Goal: Task Accomplishment & Management: Manage account settings

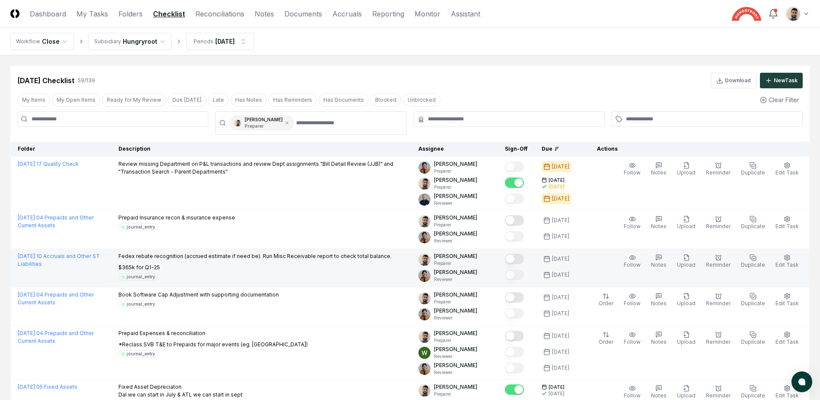
scroll to position [70, 0]
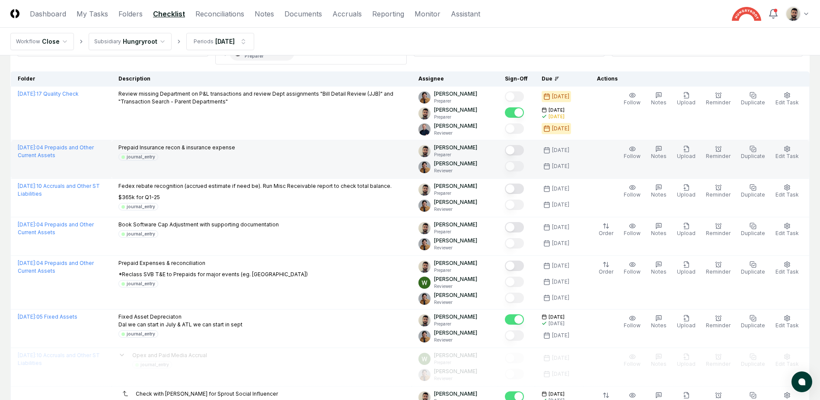
click at [524, 149] on button "Mark complete" at bounding box center [514, 150] width 19 height 10
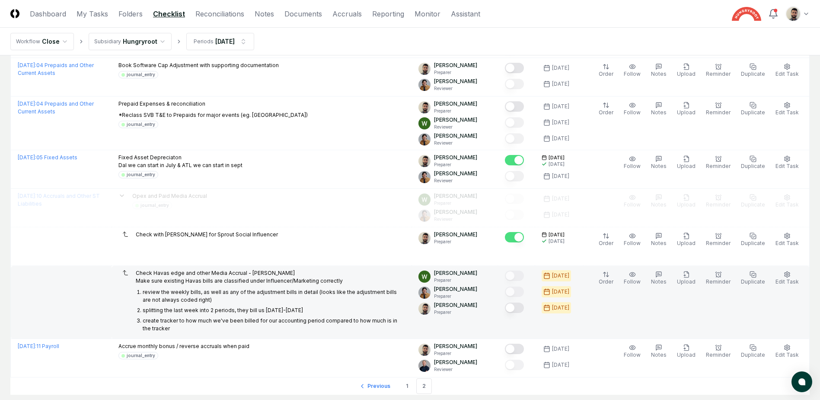
scroll to position [286, 0]
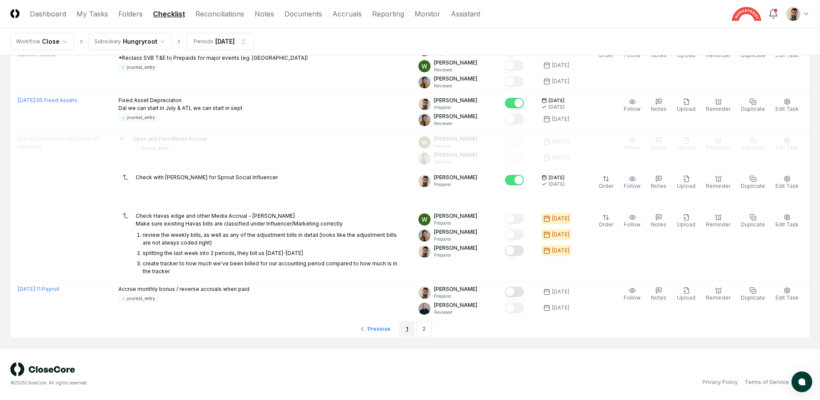
click at [402, 332] on link "1" at bounding box center [407, 329] width 16 height 16
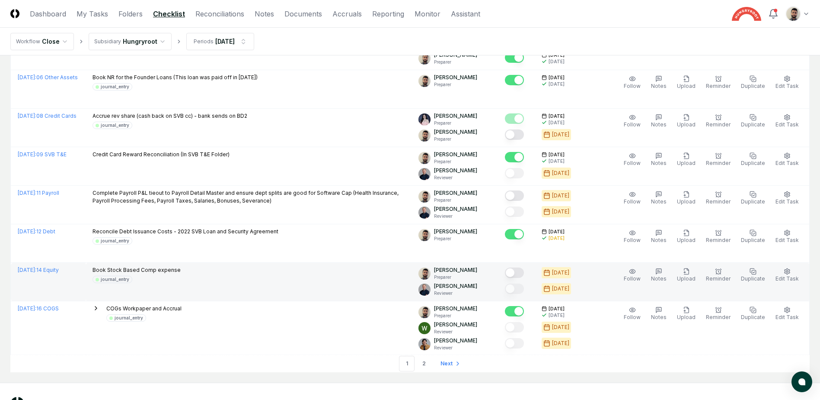
scroll to position [1512, 0]
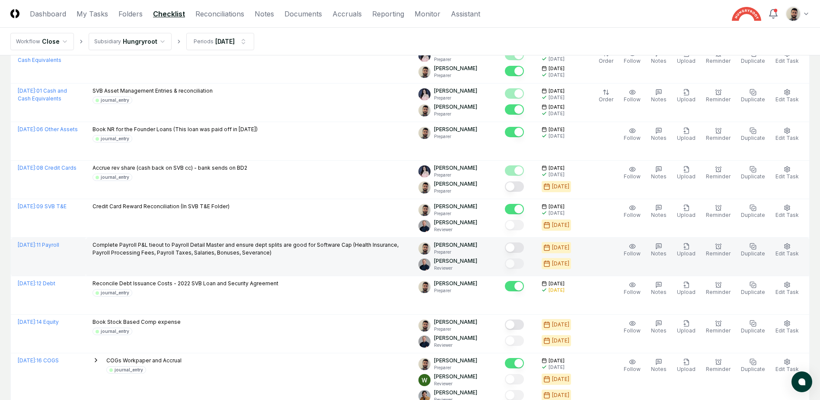
click at [524, 249] on button "Mark complete" at bounding box center [514, 247] width 19 height 10
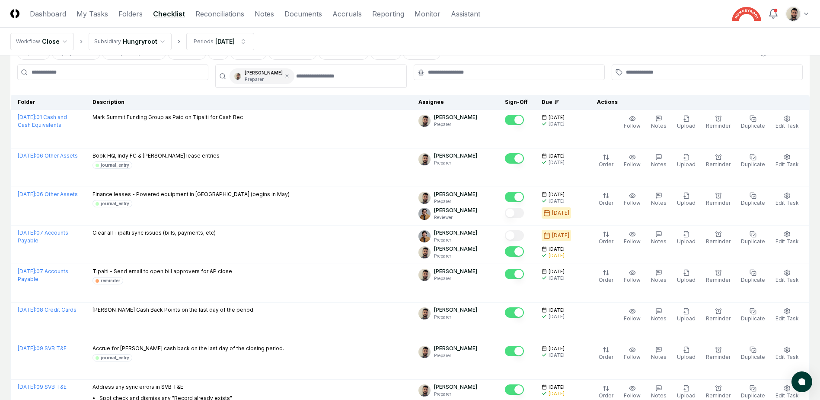
scroll to position [0, 0]
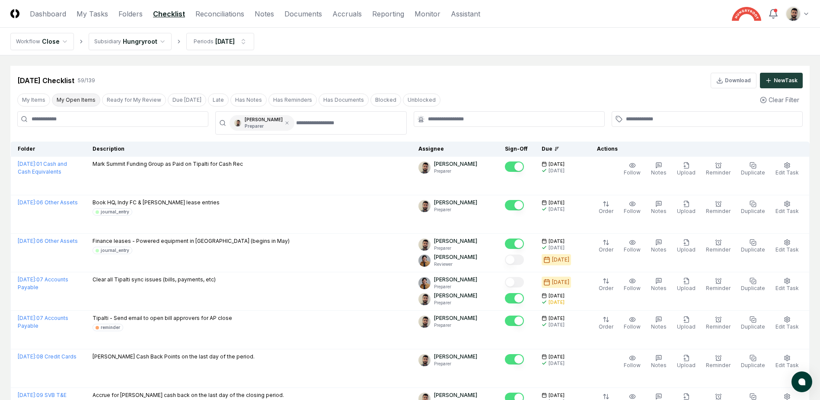
click at [86, 99] on button "My Open Items" at bounding box center [76, 99] width 48 height 13
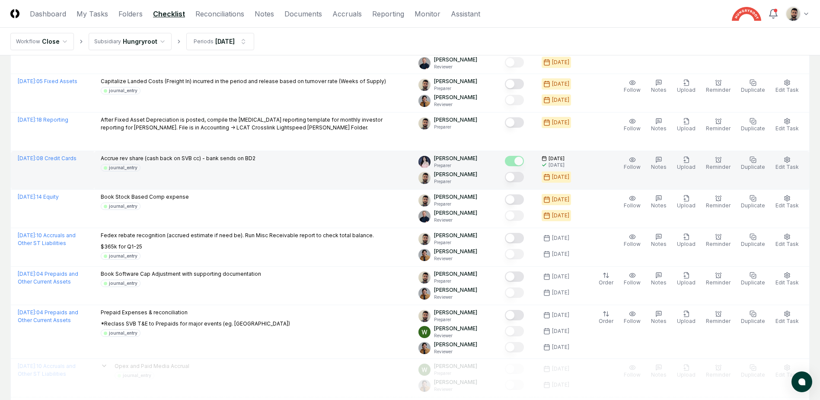
scroll to position [173, 0]
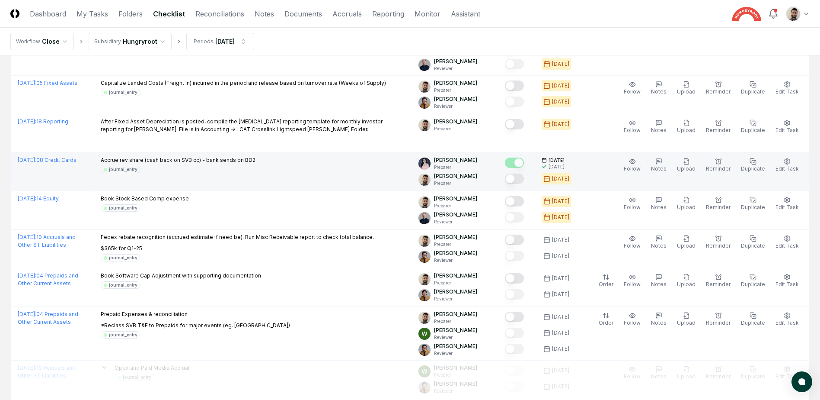
click at [524, 179] on button "Mark complete" at bounding box center [514, 178] width 19 height 10
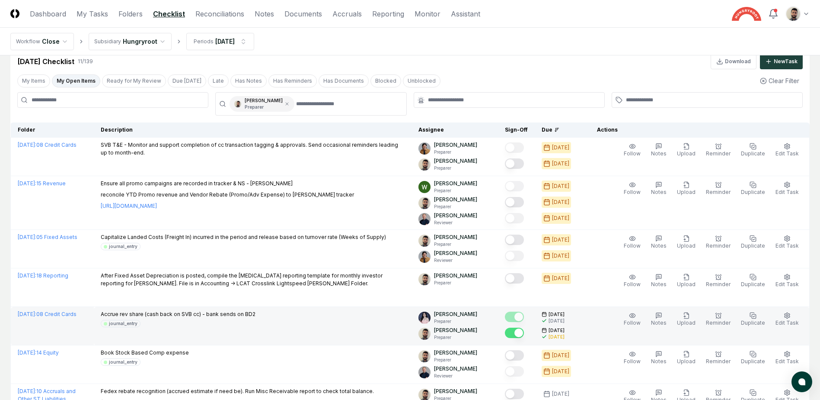
scroll to position [0, 0]
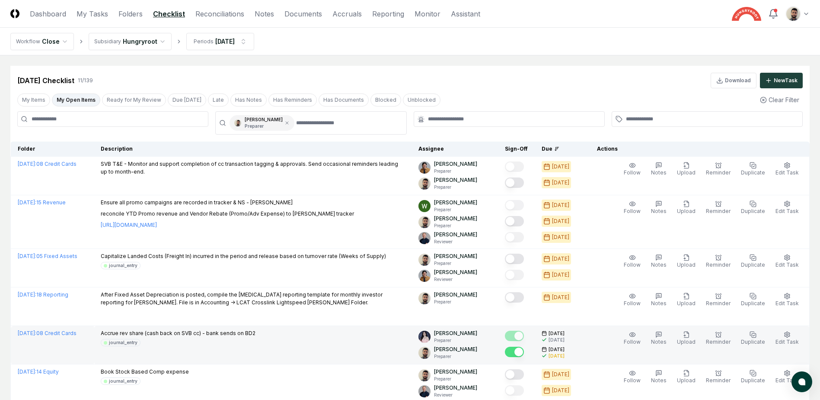
click at [89, 99] on button "My Open Items" at bounding box center [76, 99] width 48 height 13
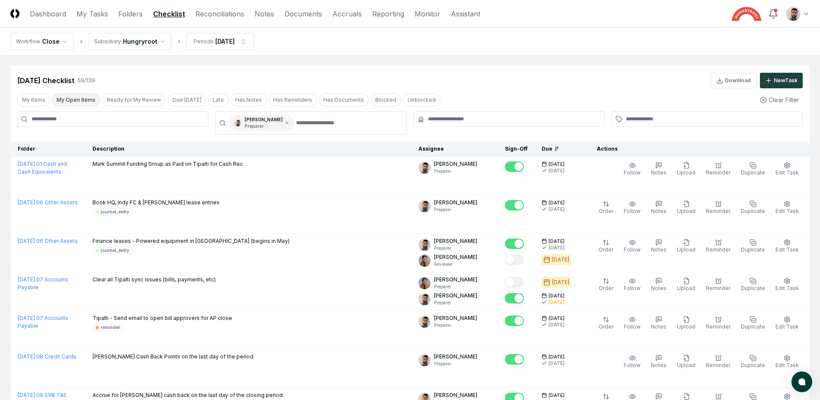
click at [81, 103] on button "My Open Items" at bounding box center [76, 99] width 48 height 13
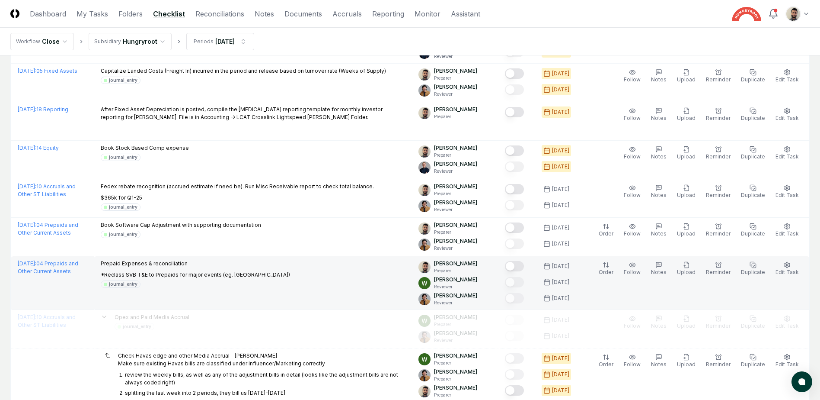
scroll to position [178, 0]
